Goal: Transaction & Acquisition: Book appointment/travel/reservation

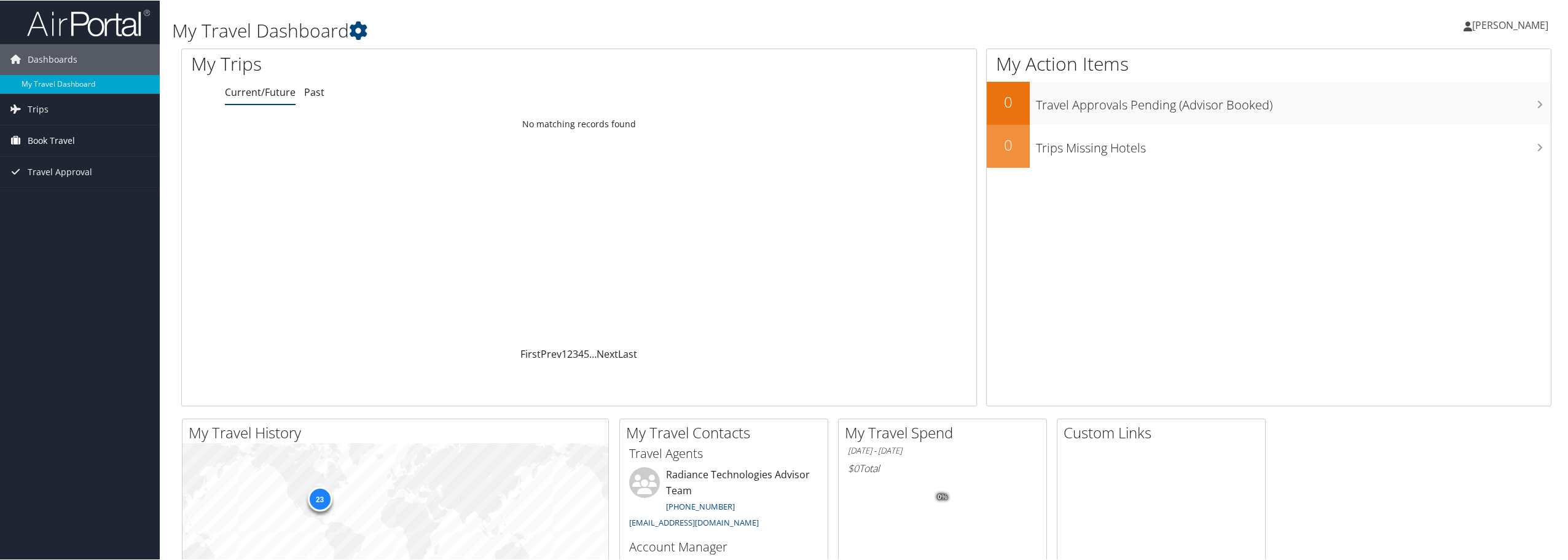
click at [48, 138] on span "Book Travel" at bounding box center [51, 140] width 47 height 31
click at [58, 205] on link "Book/Manage Online Trips" at bounding box center [80, 202] width 159 height 18
